Goal: Information Seeking & Learning: Learn about a topic

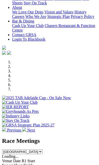
scroll to position [150, 0]
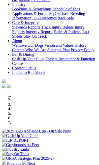
scroll to position [117, 0]
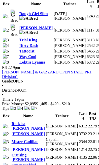
scroll to position [1028, 0]
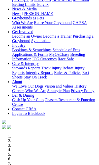
scroll to position [70, 0]
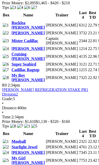
scroll to position [1148, 0]
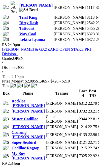
scroll to position [1051, 0]
